Goal: Task Accomplishment & Management: Use online tool/utility

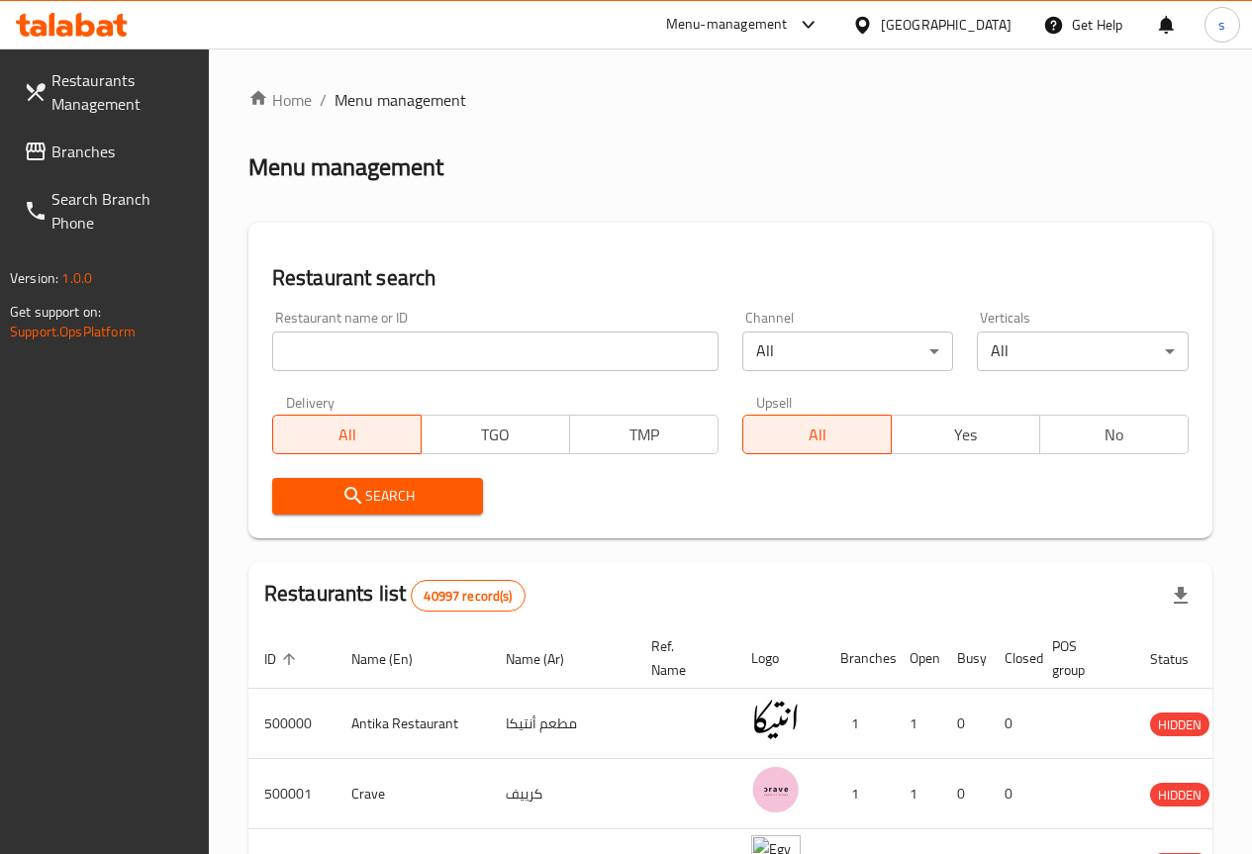
click at [115, 137] on link "Branches" at bounding box center [108, 152] width 201 height 48
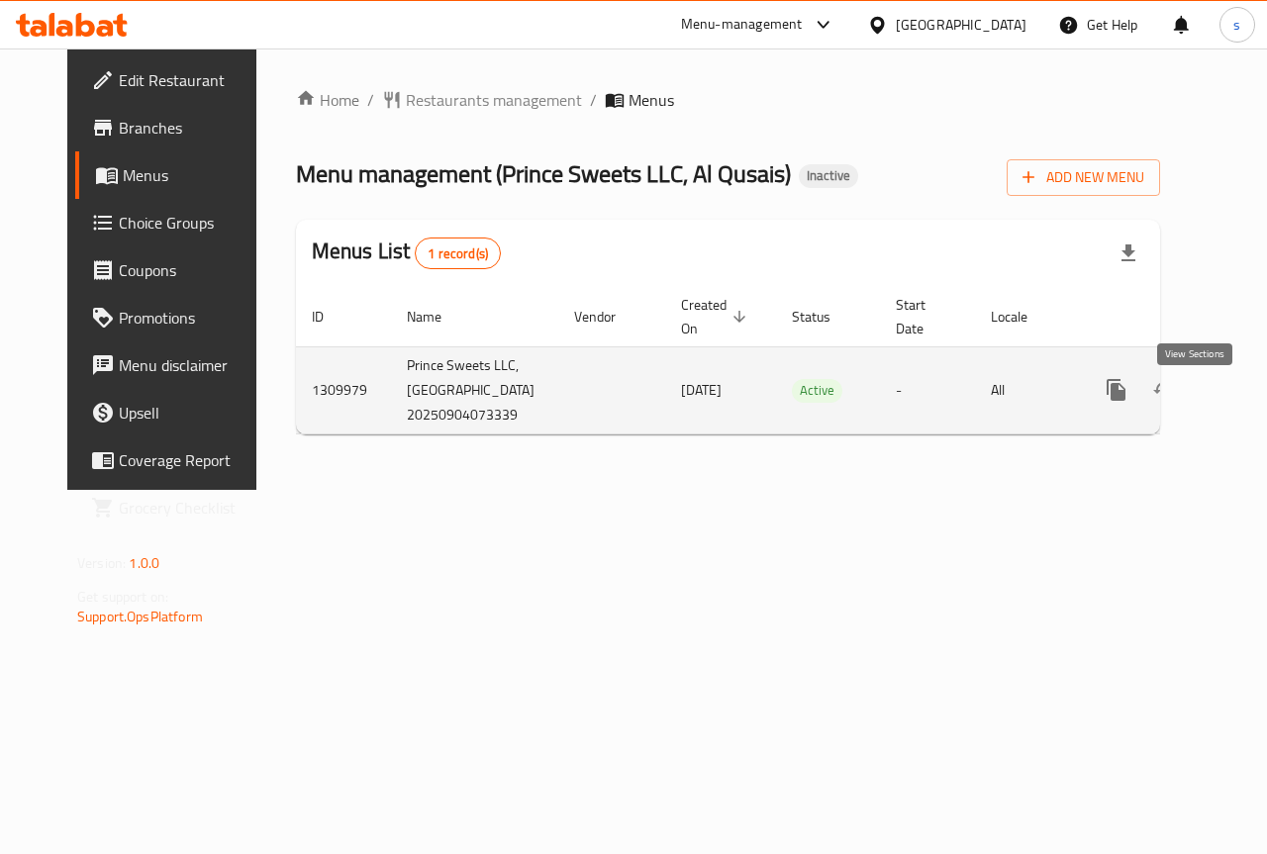
click at [1247, 402] on icon "enhanced table" at bounding box center [1259, 390] width 24 height 24
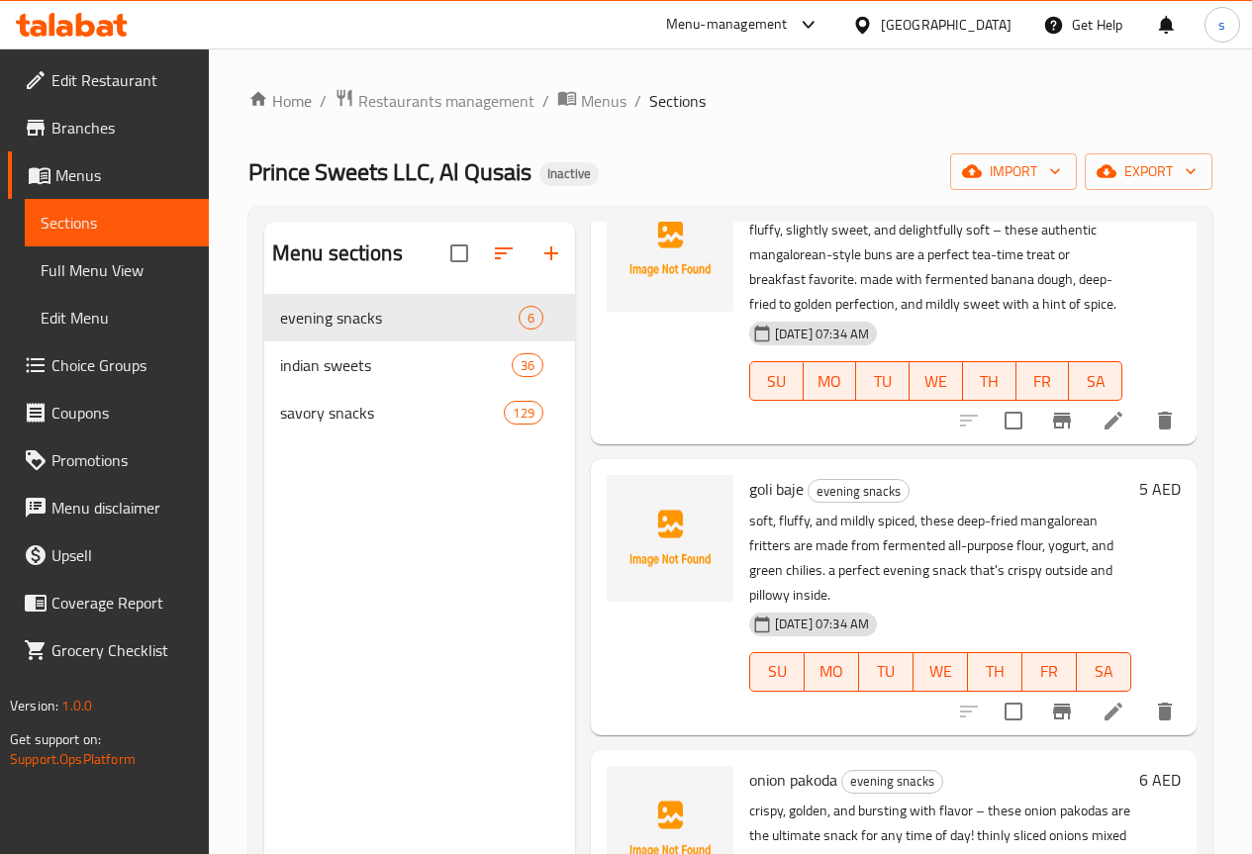
scroll to position [198, 0]
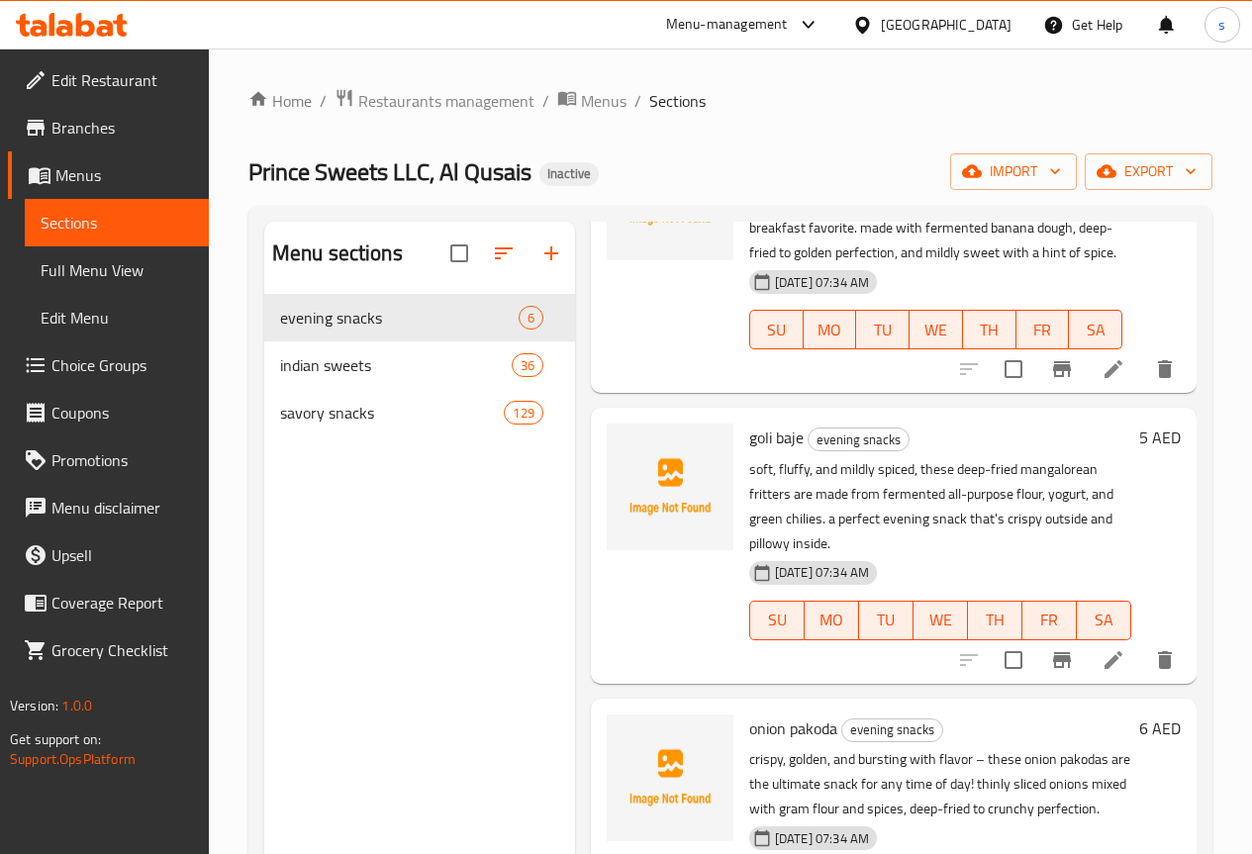
click at [118, 272] on span "Full Menu View" at bounding box center [117, 270] width 152 height 24
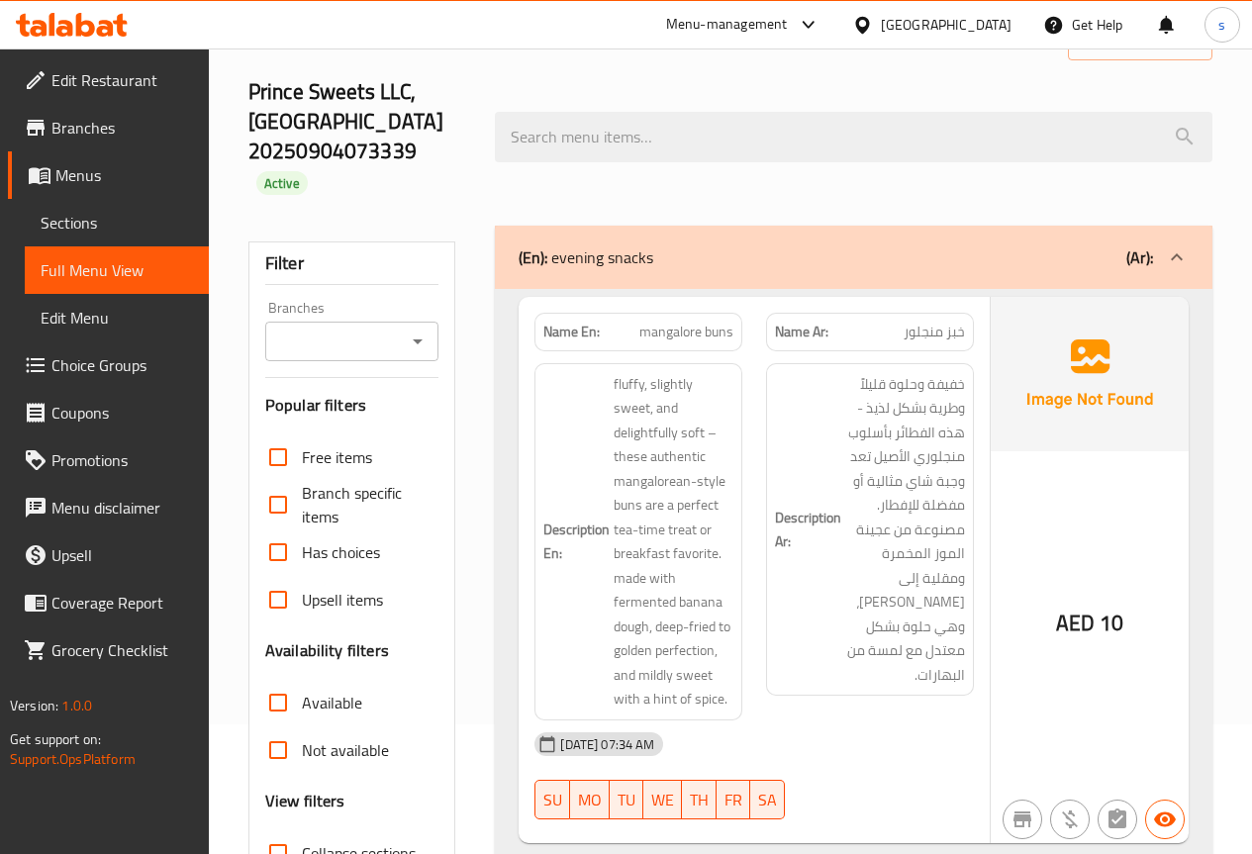
scroll to position [297, 0]
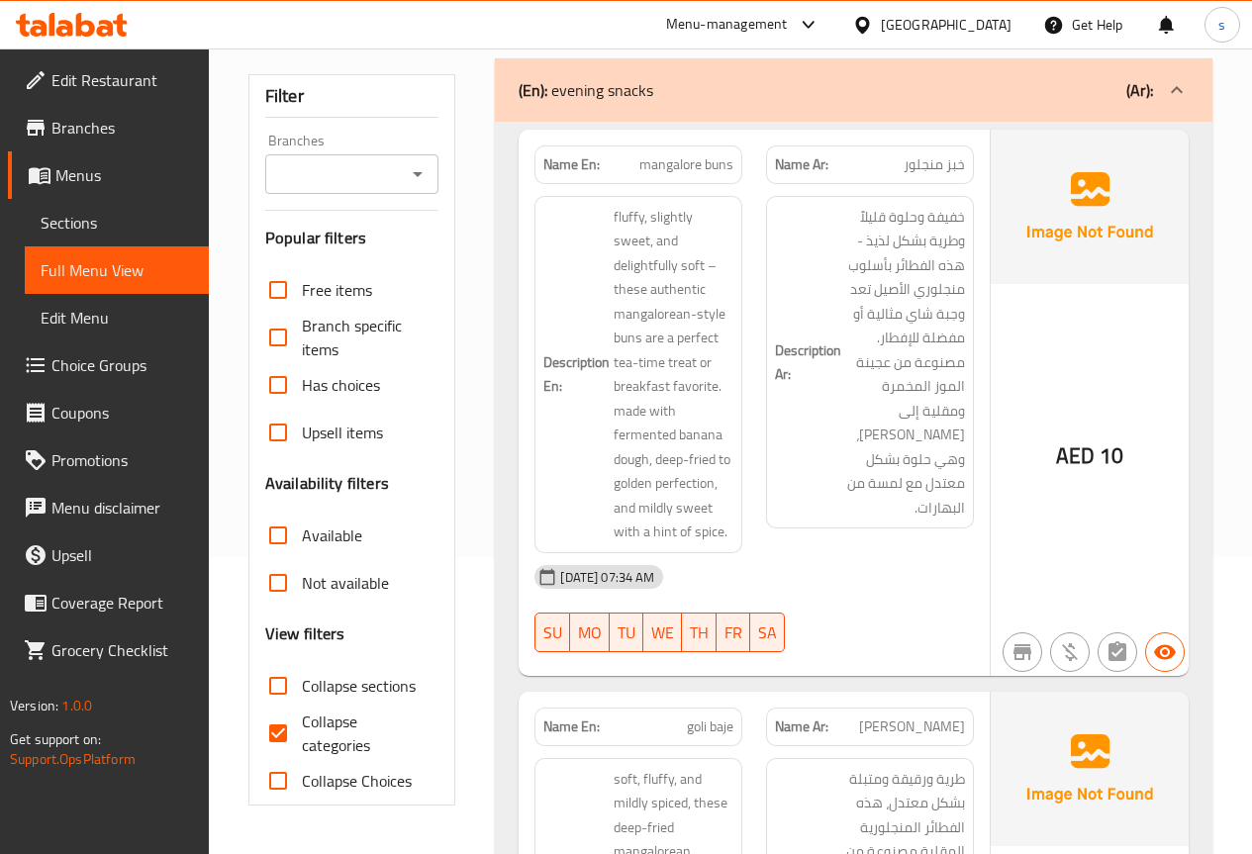
click at [301, 722] on input "Collapse categories" at bounding box center [278, 734] width 48 height 48
checkbox input "false"
click at [886, 565] on div "04-09-2025 07:34 AM" at bounding box center [754, 577] width 463 height 48
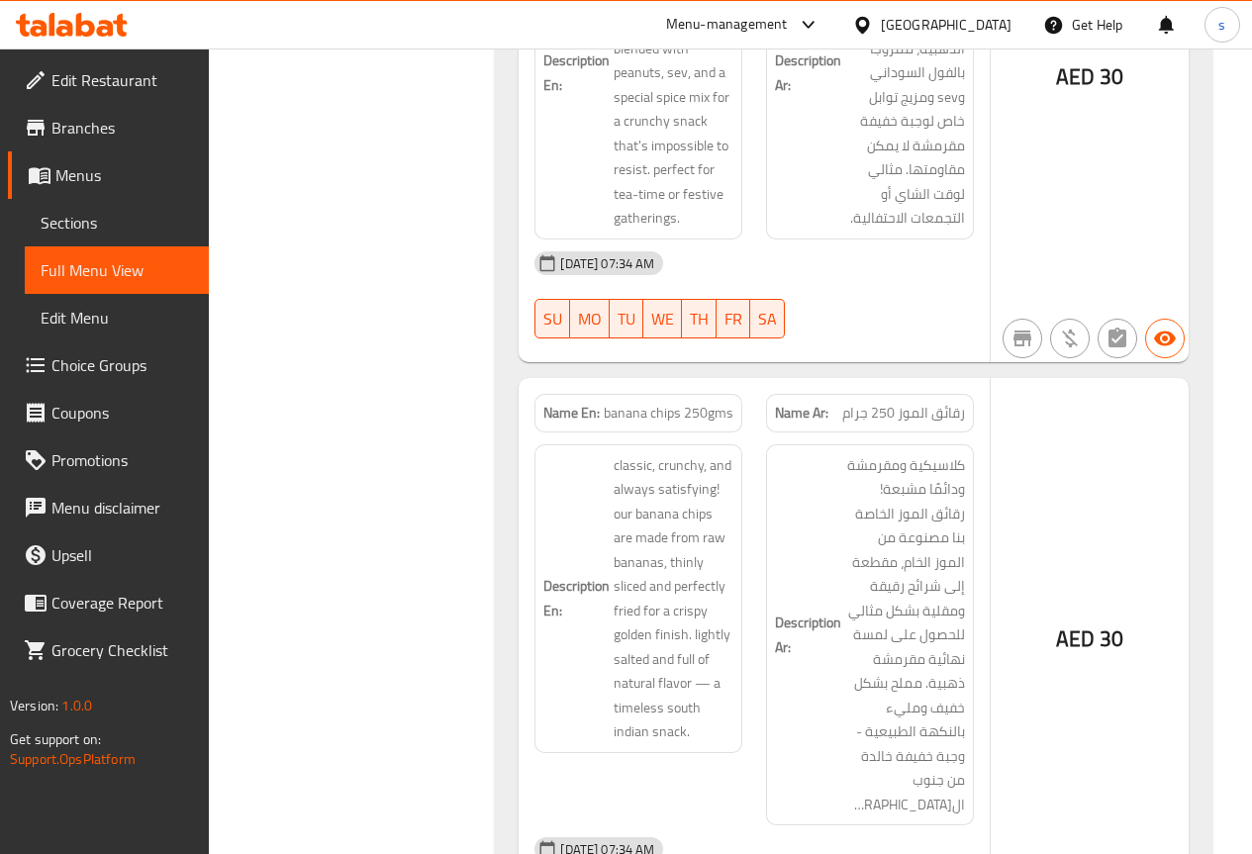
scroll to position [57939, 0]
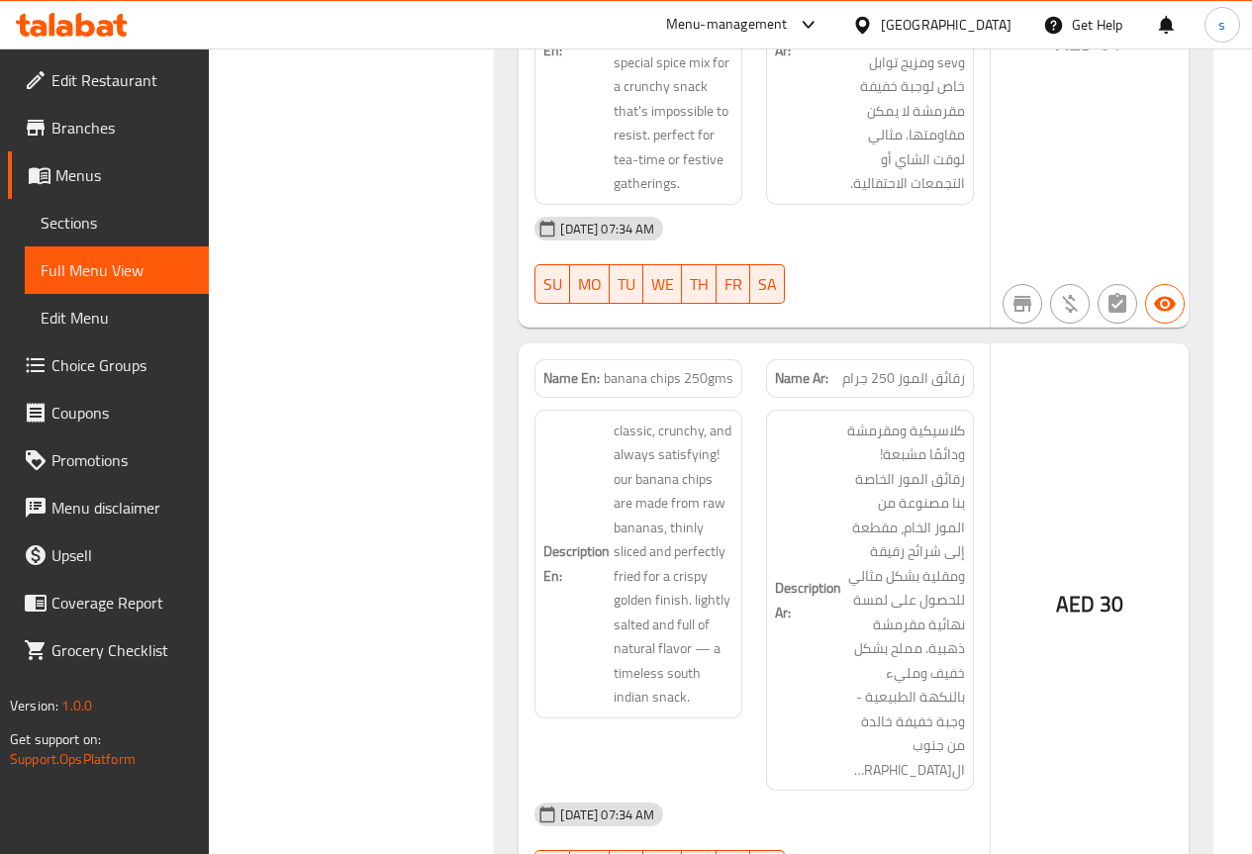
drag, startPoint x: 931, startPoint y: 686, endPoint x: 967, endPoint y: 391, distance: 297.3
copy span "رفيعة للغاية ومقرمشة ومدمنة تمامًا! رقائق البطاطس الشرائح لدينا تتكون من بطاطا …"
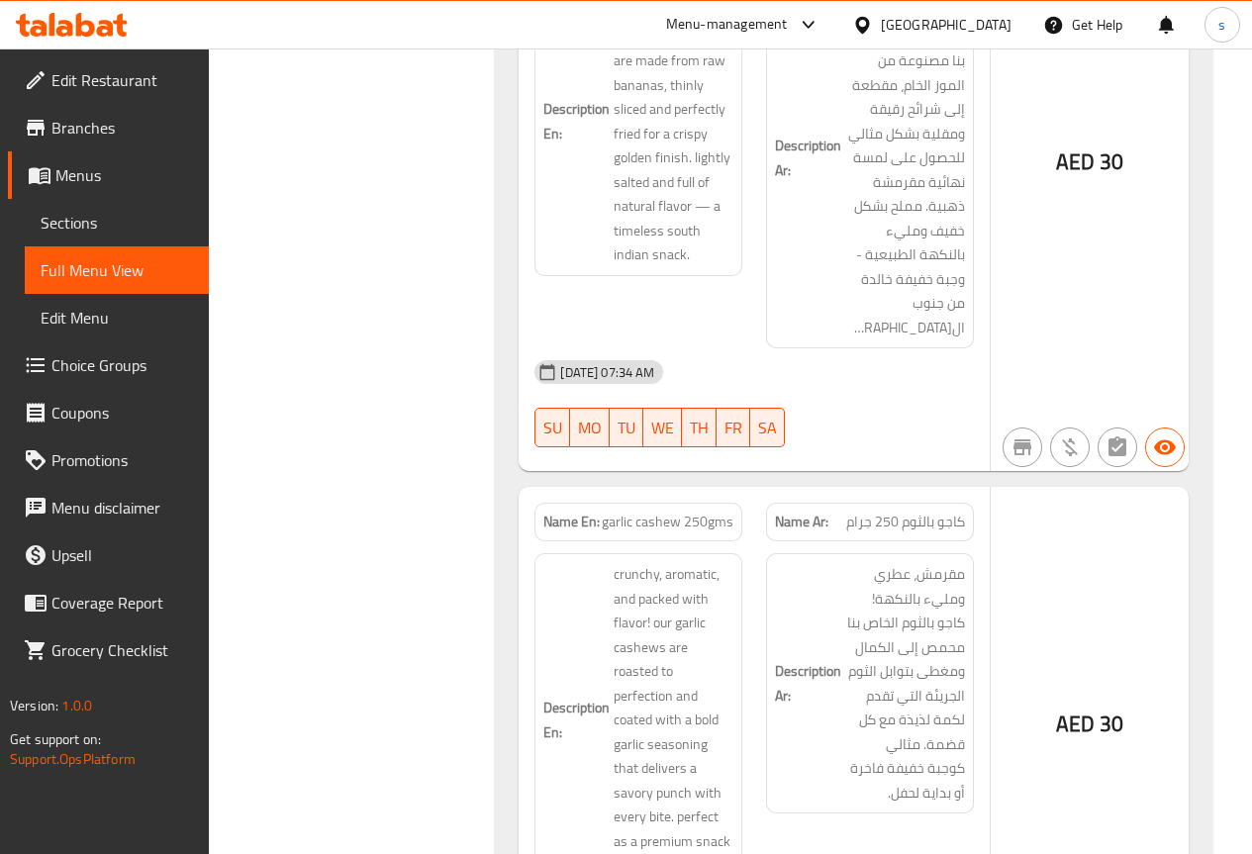
scroll to position [58434, 0]
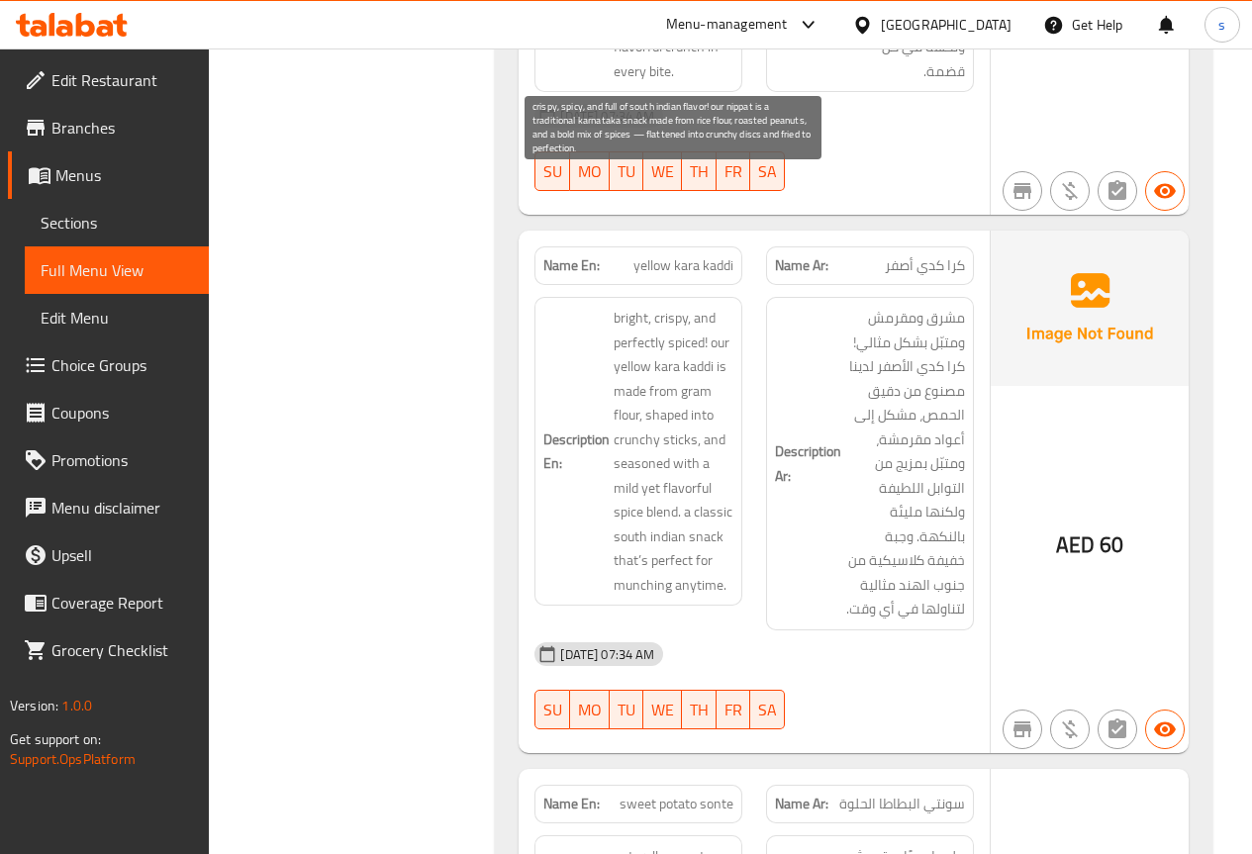
scroll to position [60219, 0]
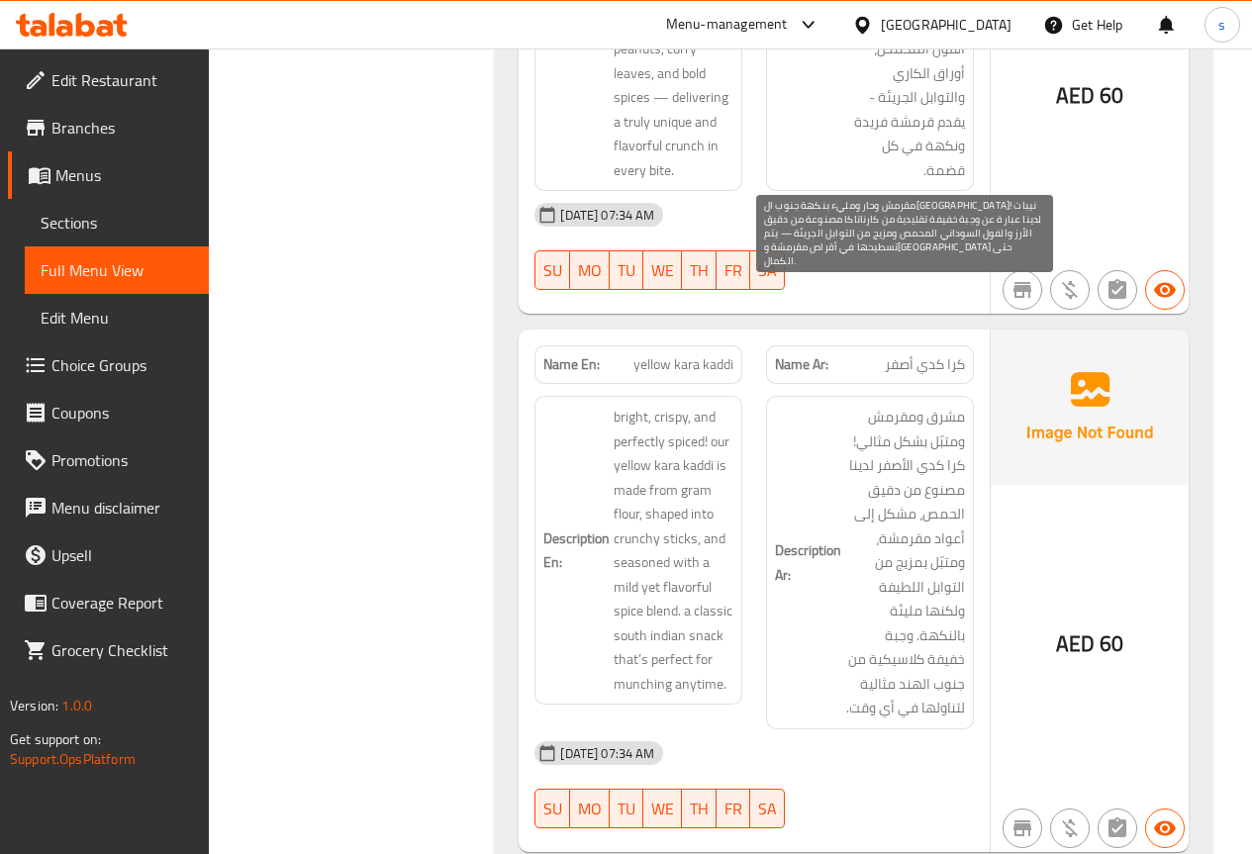
drag, startPoint x: 967, startPoint y: 505, endPoint x: 848, endPoint y: 546, distance: 125.5
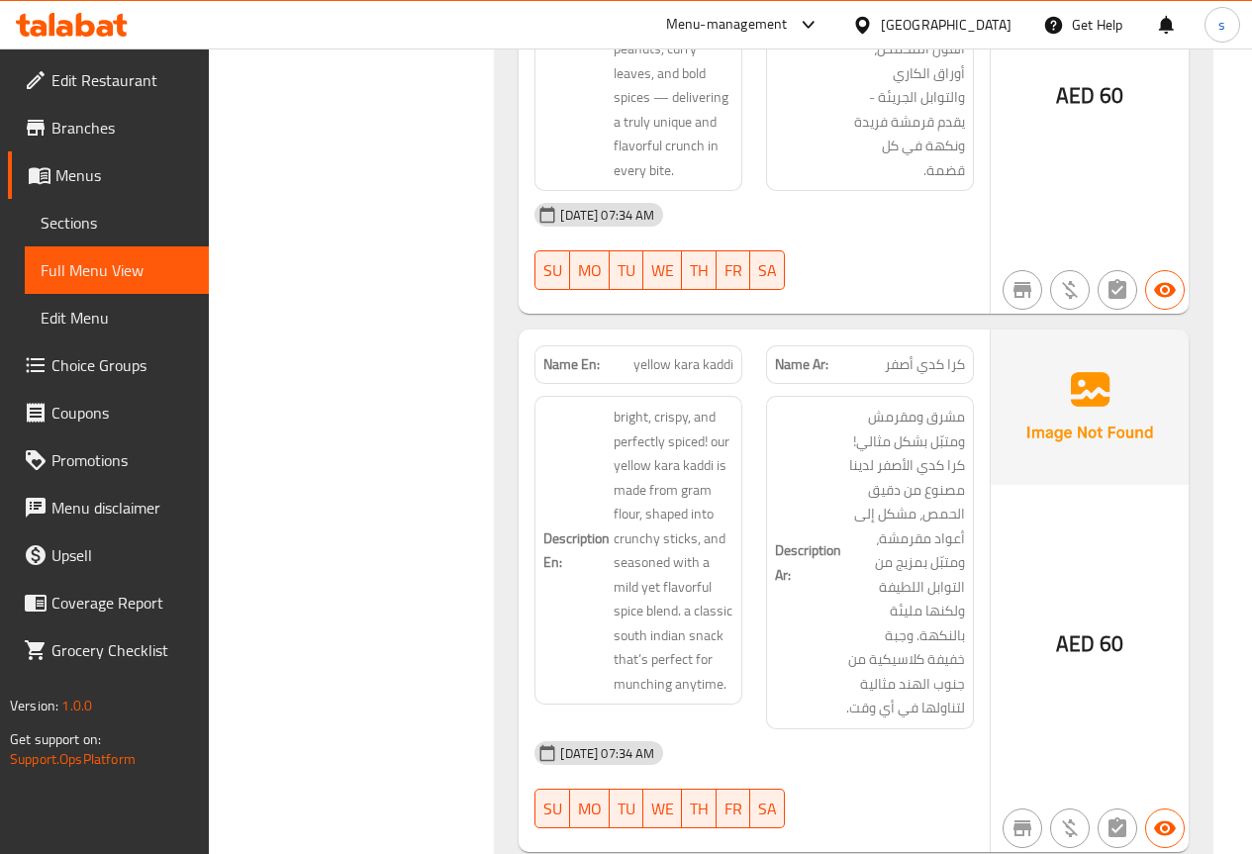
copy span "يتم تسطيحها في أقراص مقرمشة ومقلية حتى الكمال."
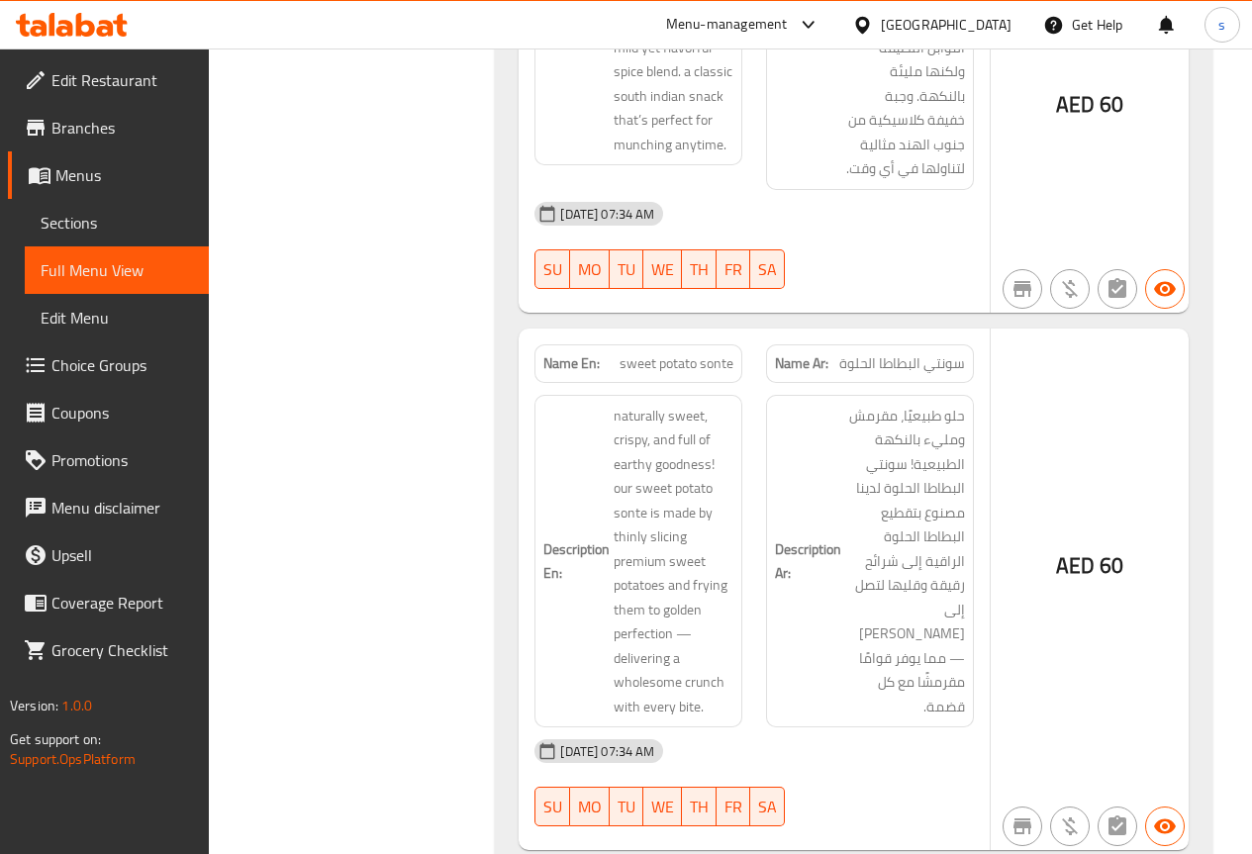
scroll to position [60912, 0]
